Goal: Task Accomplishment & Management: Use online tool/utility

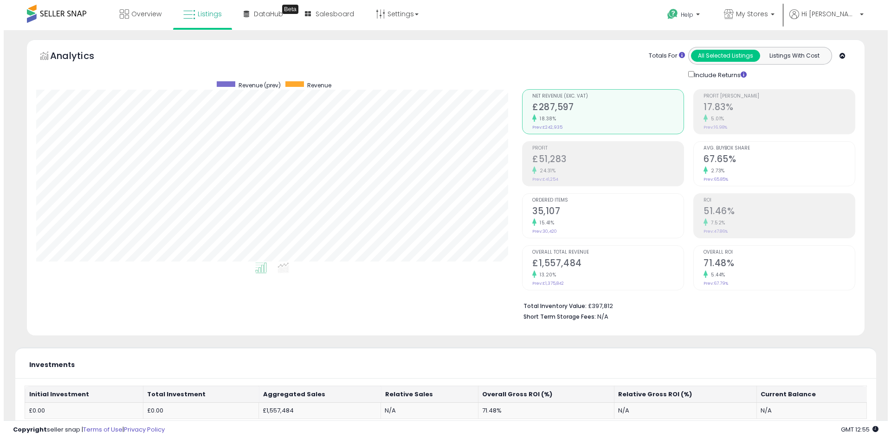
scroll to position [190, 486]
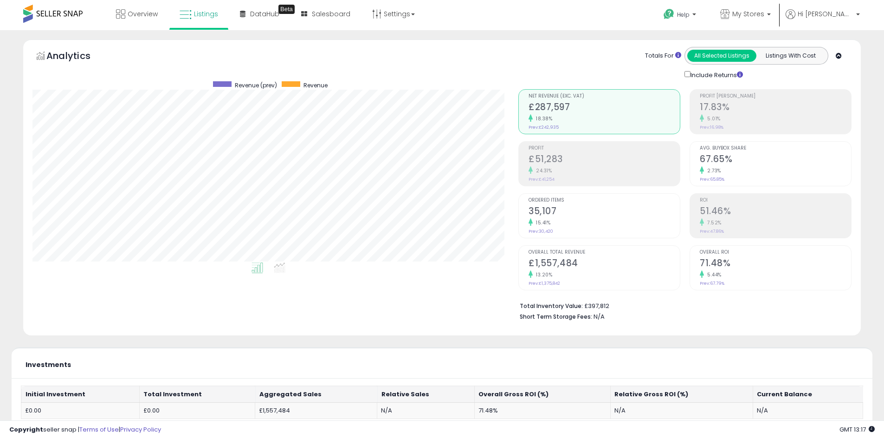
click at [710, 118] on small "5.01%" at bounding box center [712, 118] width 17 height 7
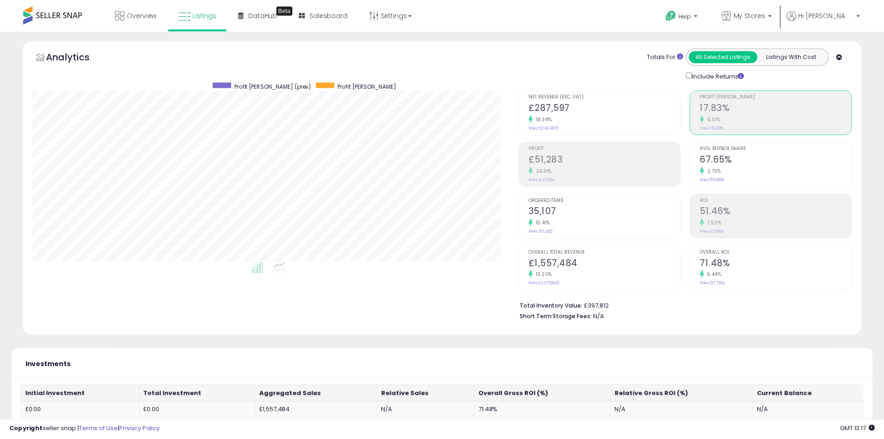
scroll to position [463913, 463618]
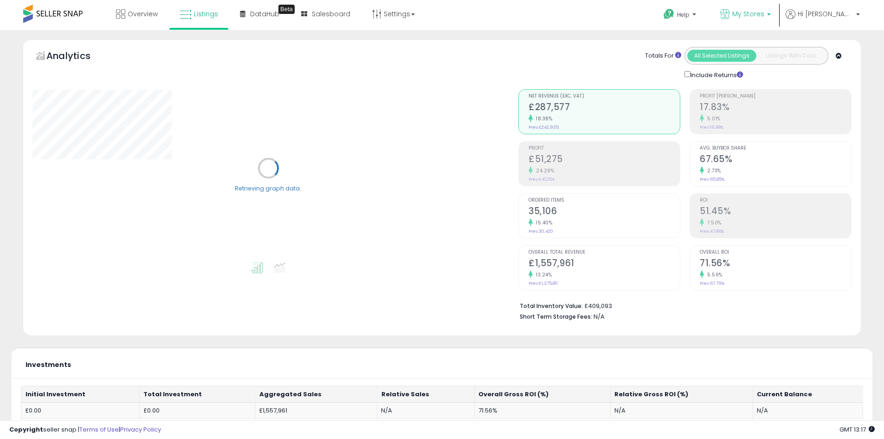
click at [764, 12] on span "My Stores" at bounding box center [748, 13] width 32 height 9
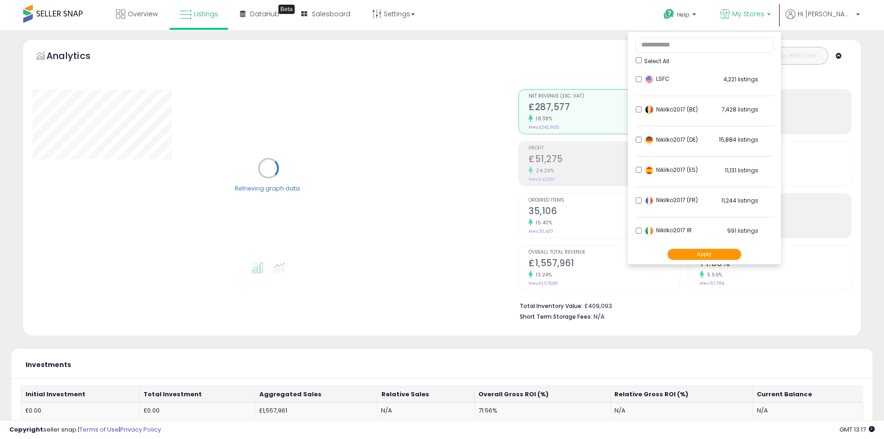
click at [660, 64] on div "Select All" at bounding box center [705, 60] width 138 height 10
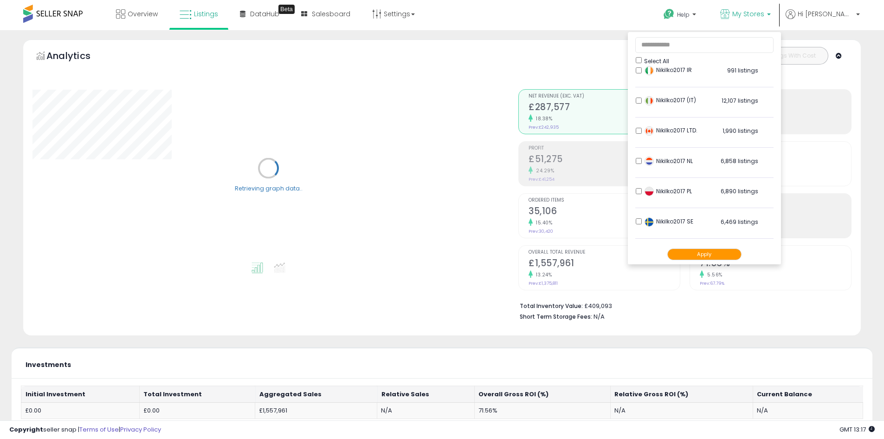
scroll to position [184, 0]
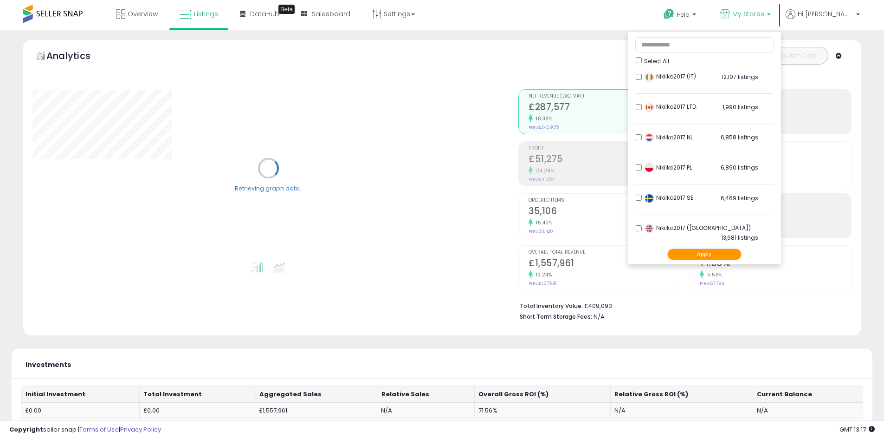
click at [710, 255] on button "Apply" at bounding box center [704, 254] width 74 height 12
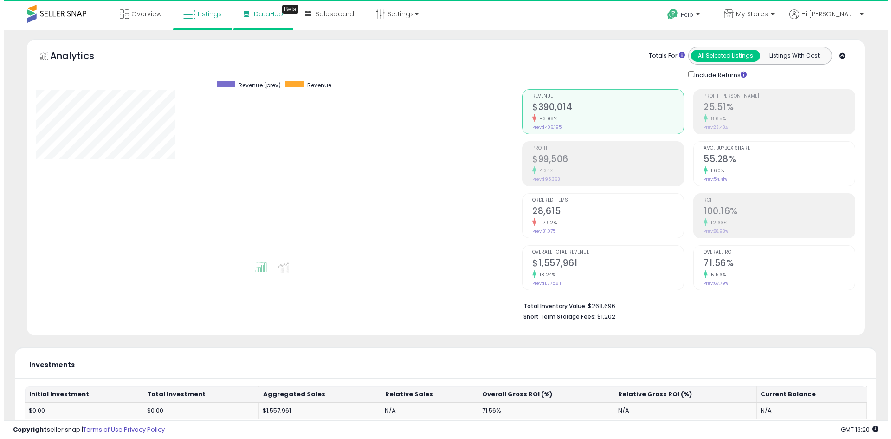
scroll to position [190, 486]
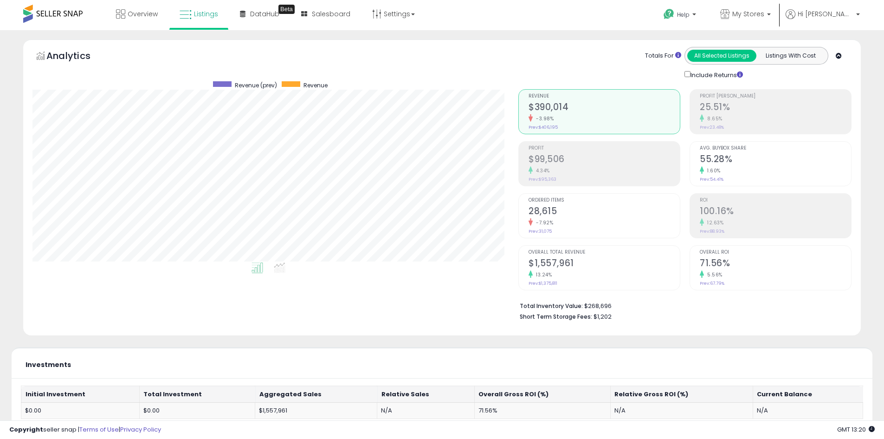
click at [716, 107] on h2 "25.51%" at bounding box center [775, 108] width 151 height 13
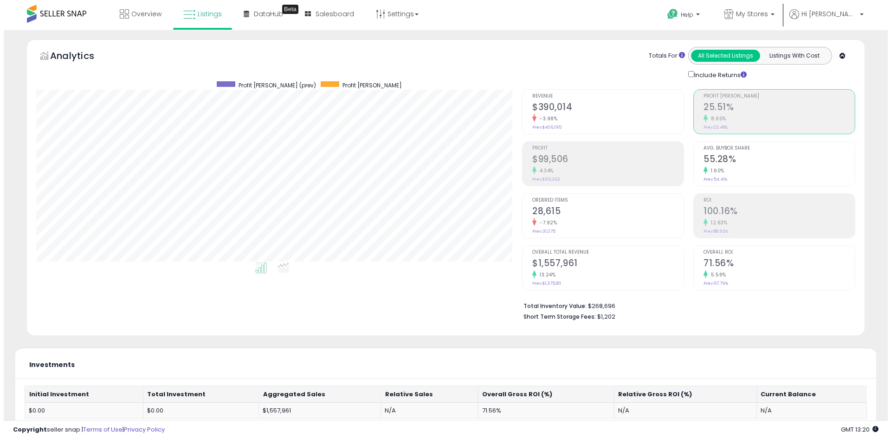
scroll to position [463913, 463618]
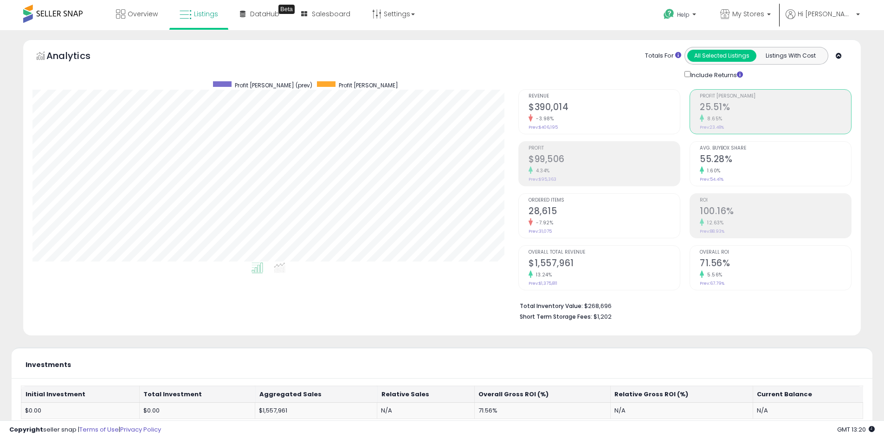
click at [609, 155] on h2 "$99,506" at bounding box center [604, 160] width 151 height 13
drag, startPoint x: 639, startPoint y: 308, endPoint x: 665, endPoint y: 308, distance: 26.0
click at [665, 308] on li "Total Inventory Value: $268,696" at bounding box center [682, 304] width 325 height 11
click at [666, 308] on li "Total Inventory Value: $268,696" at bounding box center [682, 304] width 325 height 11
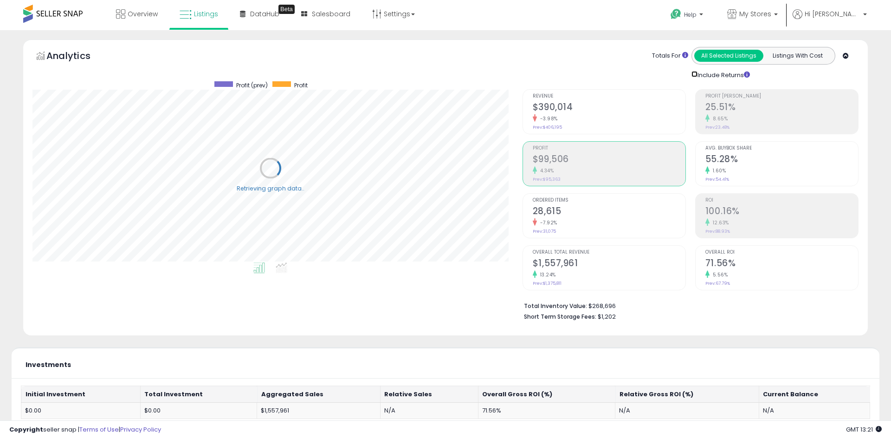
scroll to position [463913, 463614]
click at [776, 26] on link "My Stores" at bounding box center [752, 15] width 65 height 30
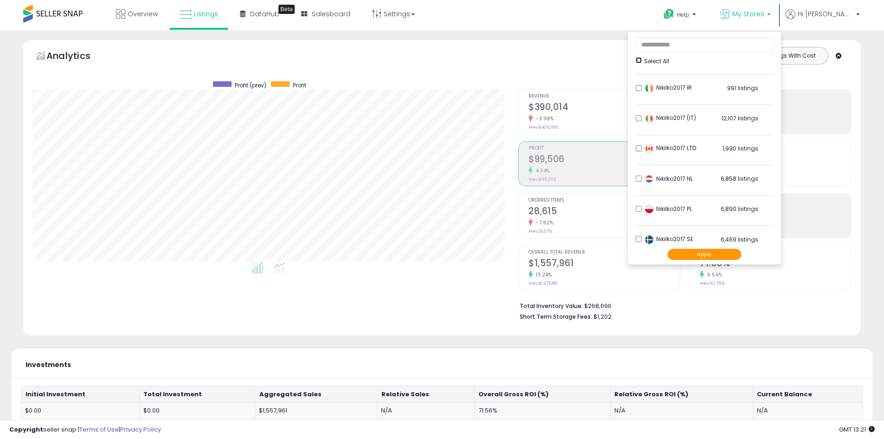
scroll to position [184, 0]
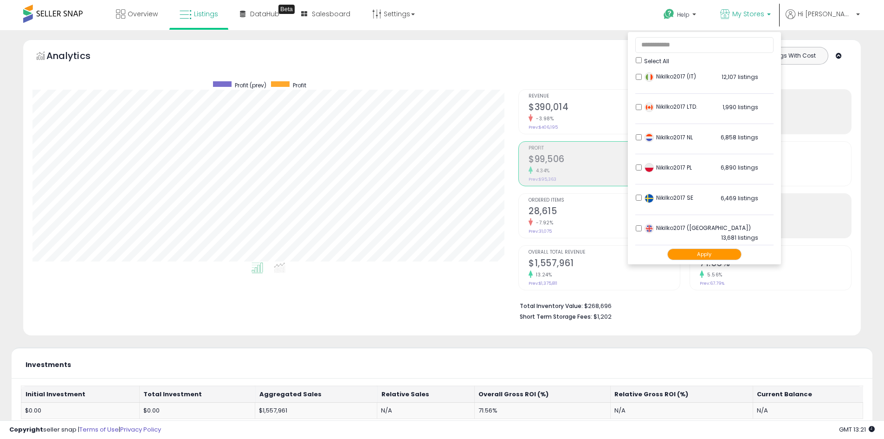
click at [711, 251] on button "Apply" at bounding box center [704, 254] width 74 height 12
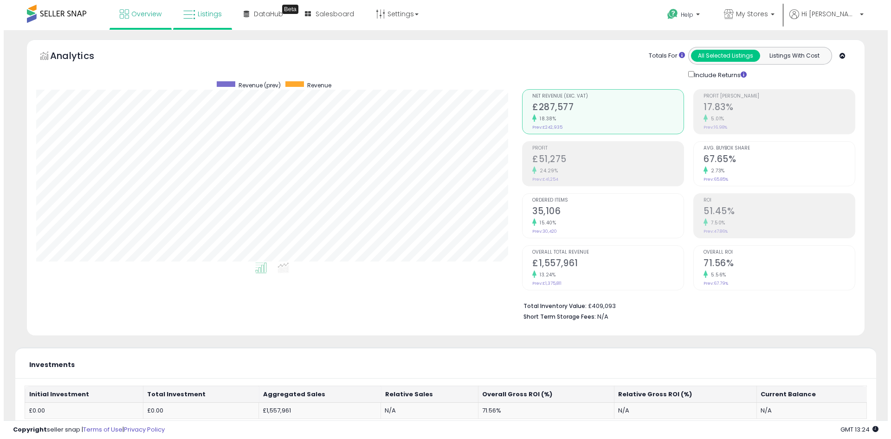
scroll to position [190, 486]
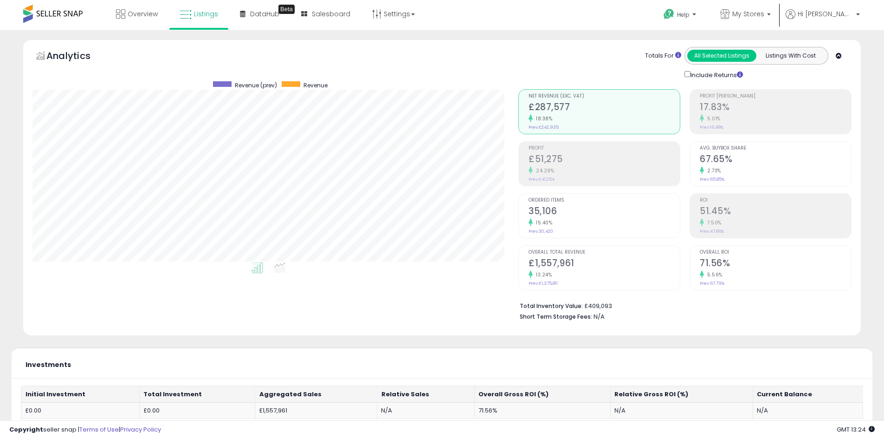
click at [736, 110] on h2 "17.83%" at bounding box center [775, 108] width 151 height 13
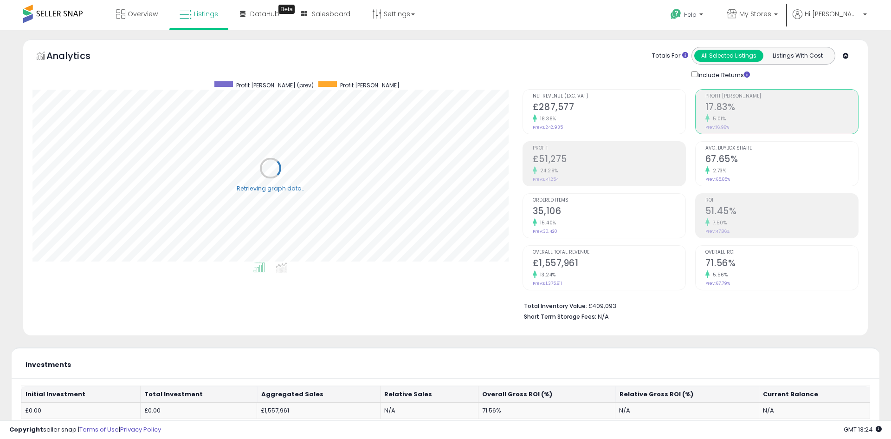
scroll to position [463913, 463618]
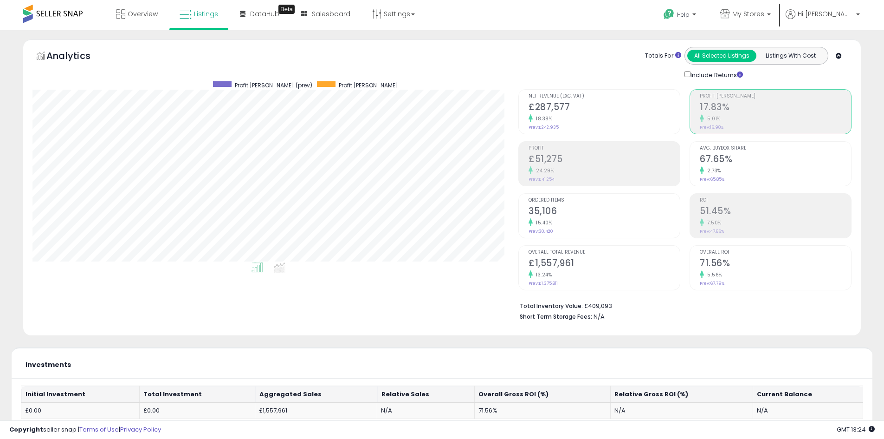
click at [588, 151] on div "Profit £51,275 24.29% Prev: £41,254" at bounding box center [604, 163] width 151 height 42
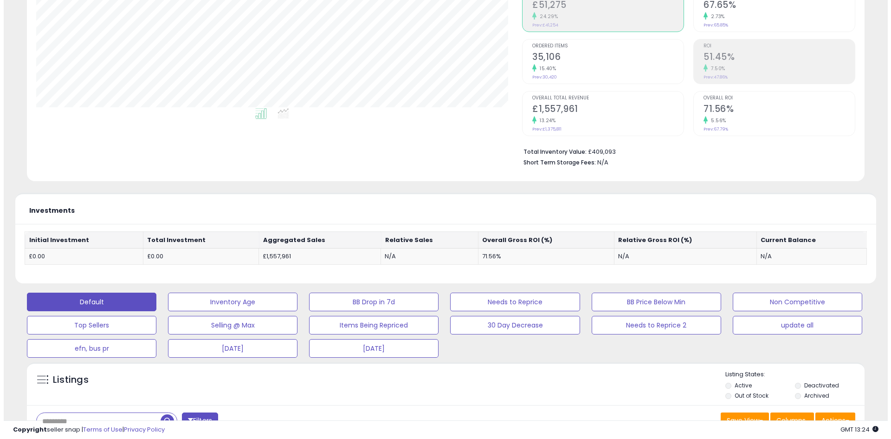
scroll to position [155, 0]
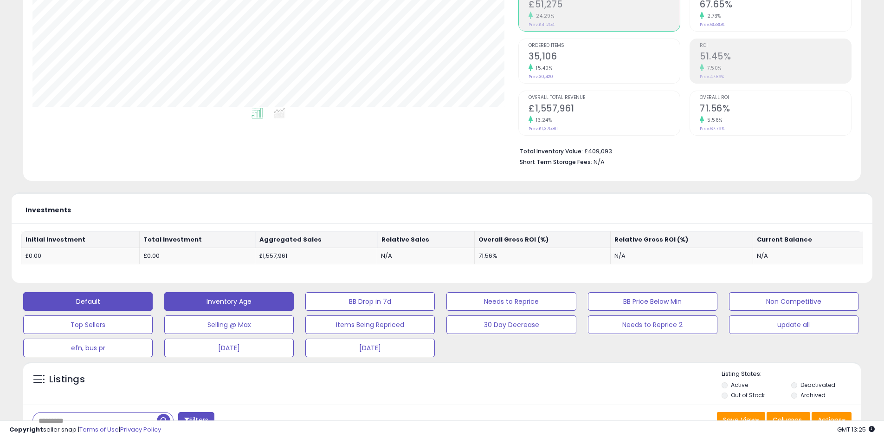
click at [194, 303] on button "Inventory Age" at bounding box center [228, 301] width 129 height 19
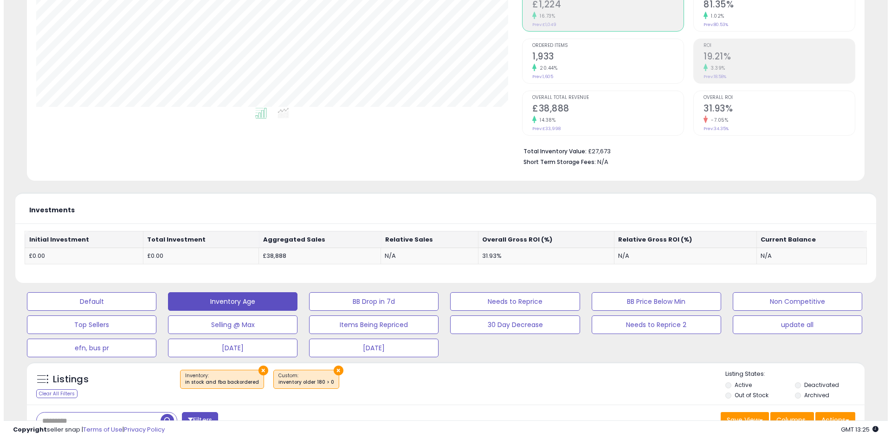
scroll to position [190, 486]
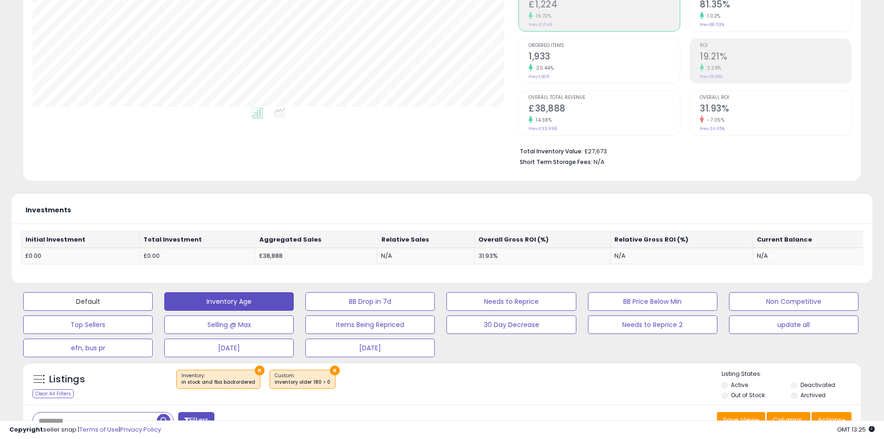
drag, startPoint x: 75, startPoint y: 308, endPoint x: 833, endPoint y: 9, distance: 814.1
click at [75, 308] on button "Default" at bounding box center [87, 301] width 129 height 19
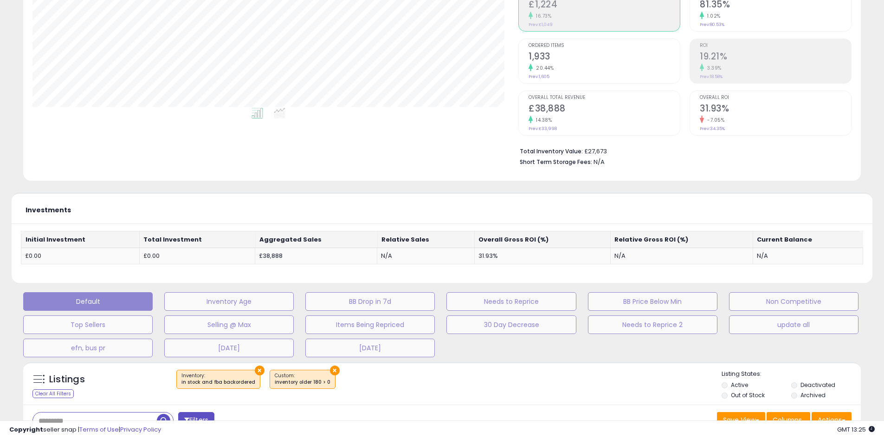
scroll to position [190, 490]
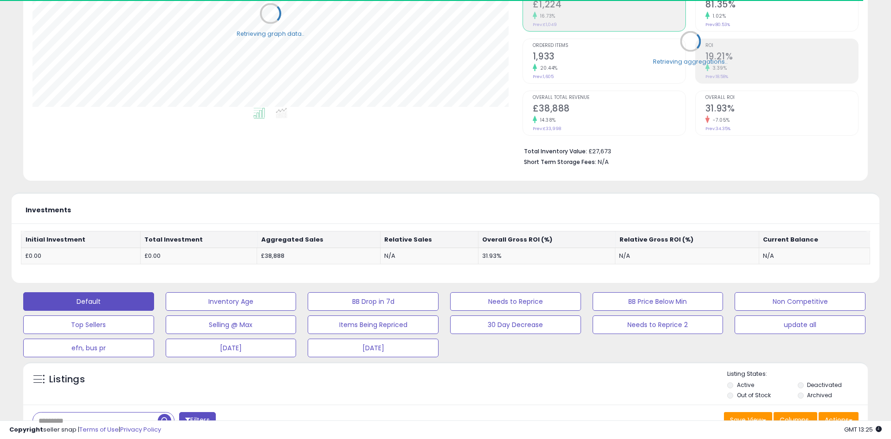
select select "**"
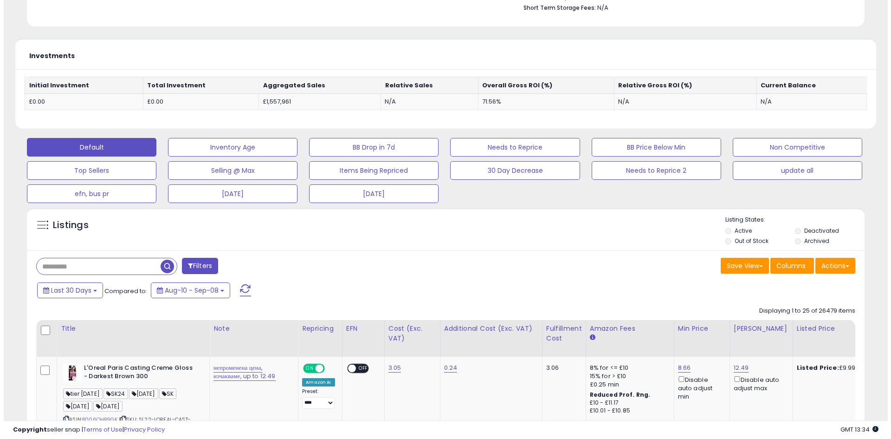
scroll to position [310, 0]
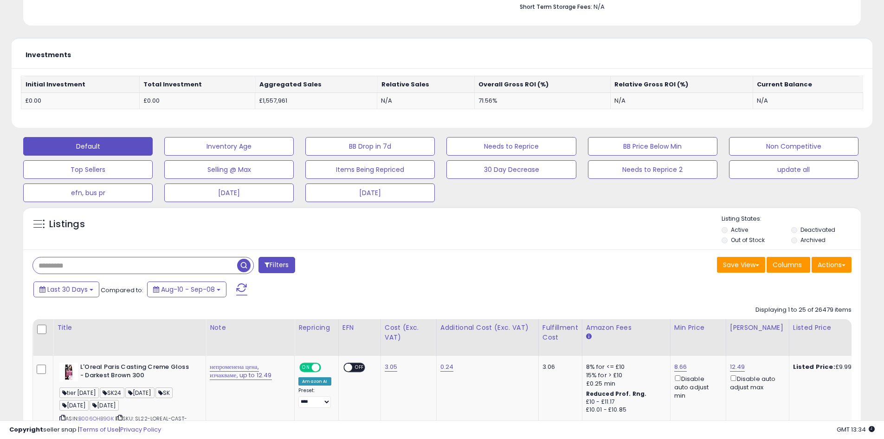
paste input "**********"
type input "**********"
click at [241, 262] on span "button" at bounding box center [243, 265] width 13 height 13
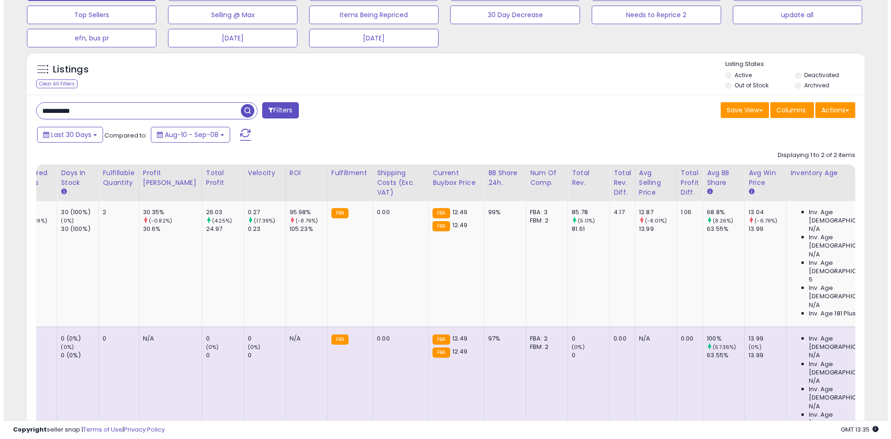
scroll to position [0, 0]
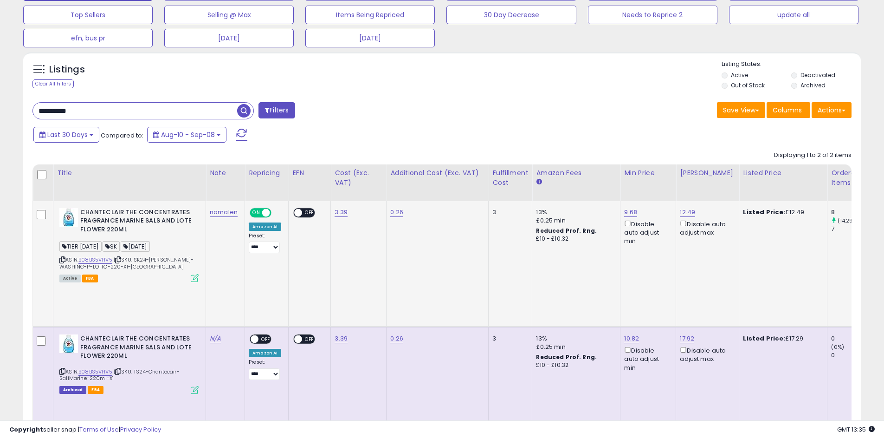
click at [194, 278] on icon at bounding box center [195, 278] width 8 height 8
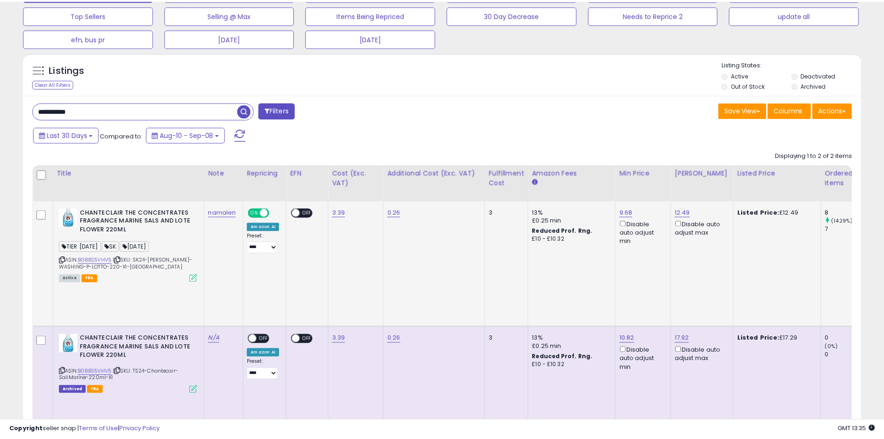
scroll to position [190, 490]
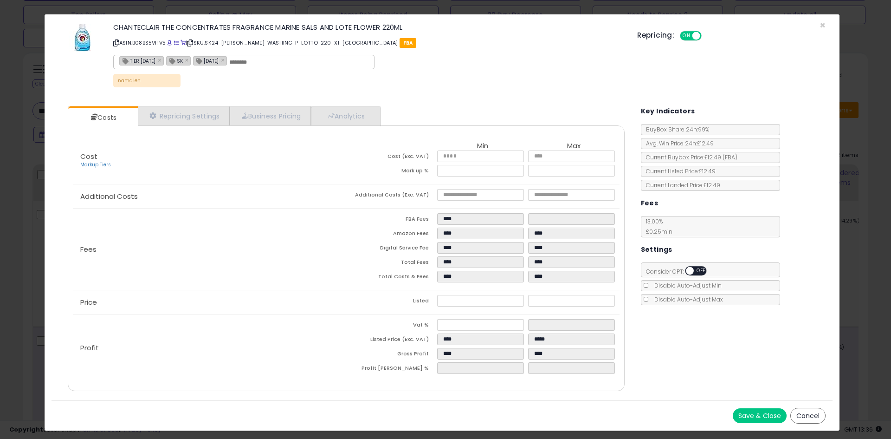
click at [0, 137] on div "× Close CHANTECLAIR THE CONCENTRATES FRAGRANCE MARINE SALS AND LOTE FLOWER 220M…" at bounding box center [445, 219] width 891 height 439
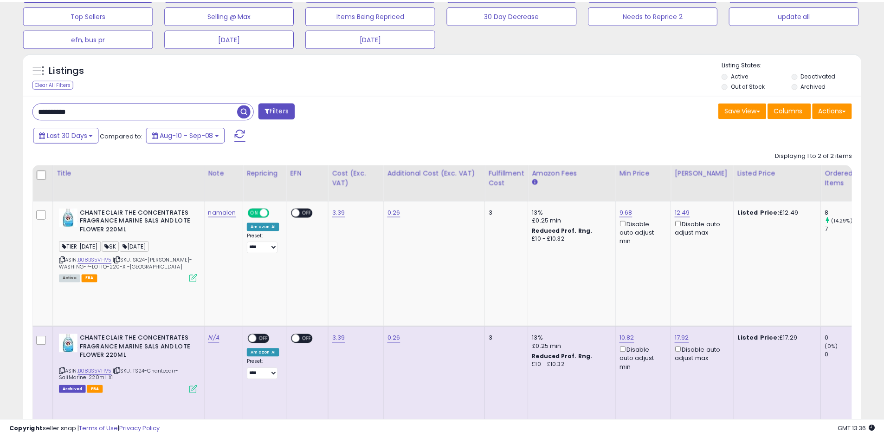
scroll to position [463913, 463618]
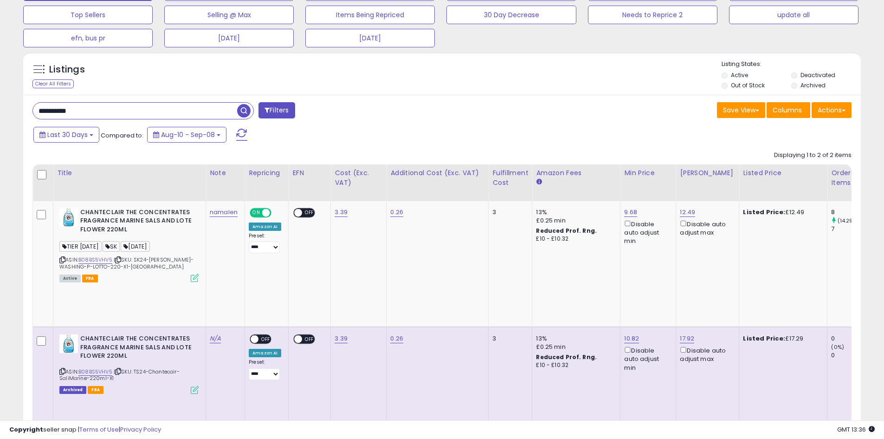
click at [104, 118] on input "**********" at bounding box center [135, 111] width 204 height 16
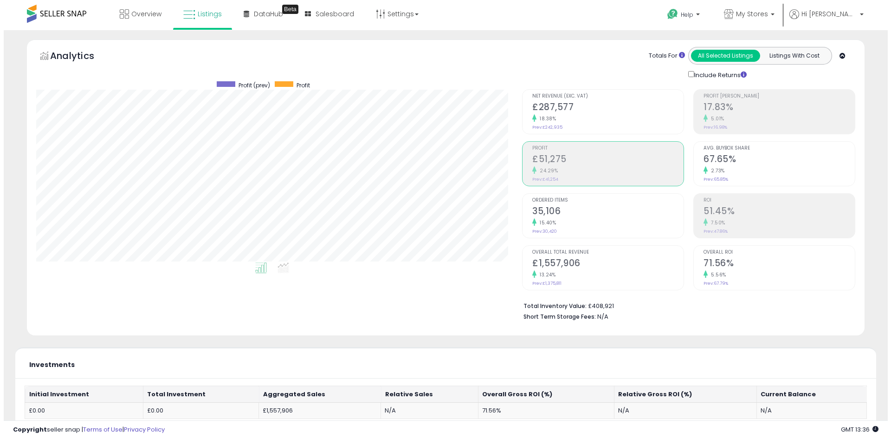
scroll to position [190, 486]
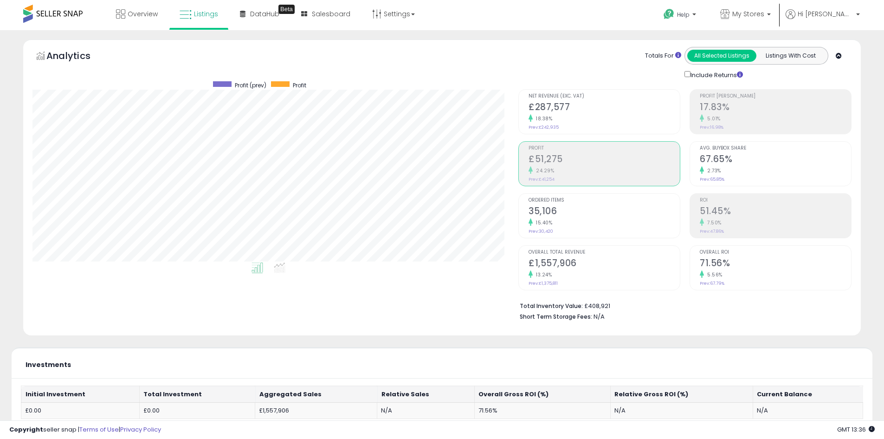
click at [730, 114] on div "5.01%" at bounding box center [775, 118] width 151 height 9
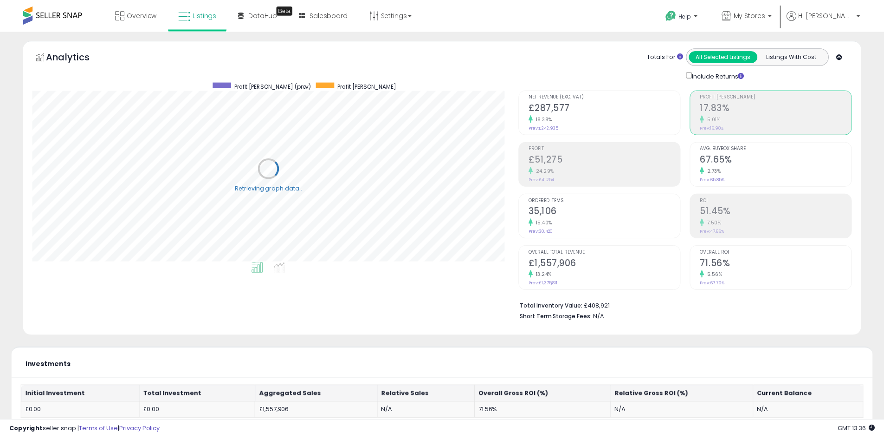
scroll to position [463913, 463618]
